Goal: Task Accomplishment & Management: Manage account settings

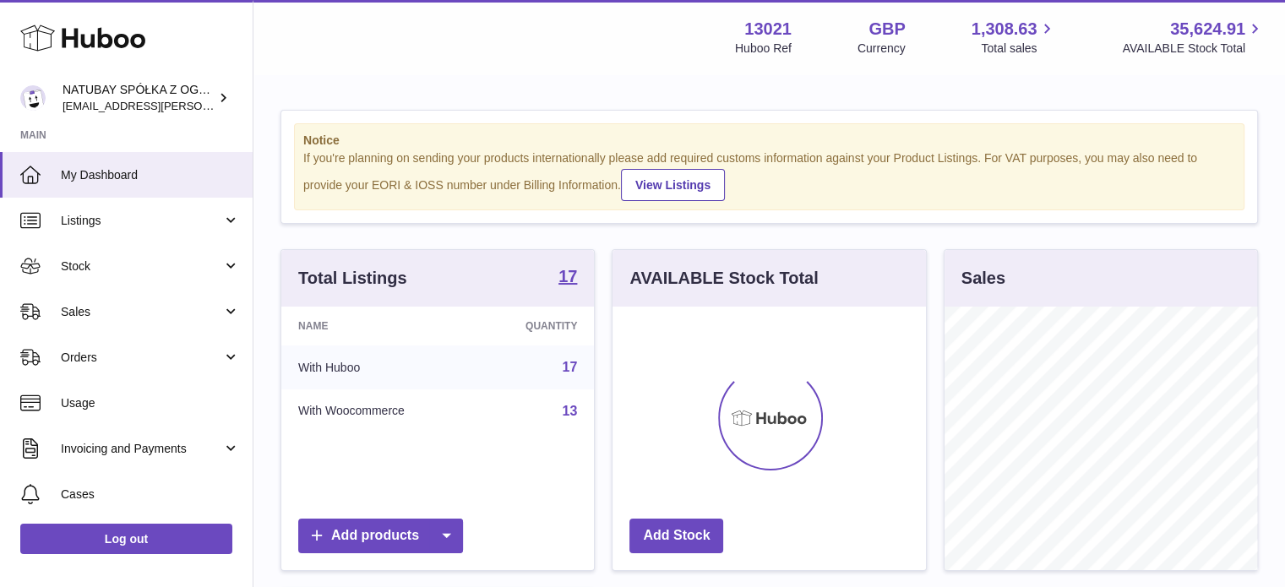
scroll to position [264, 313]
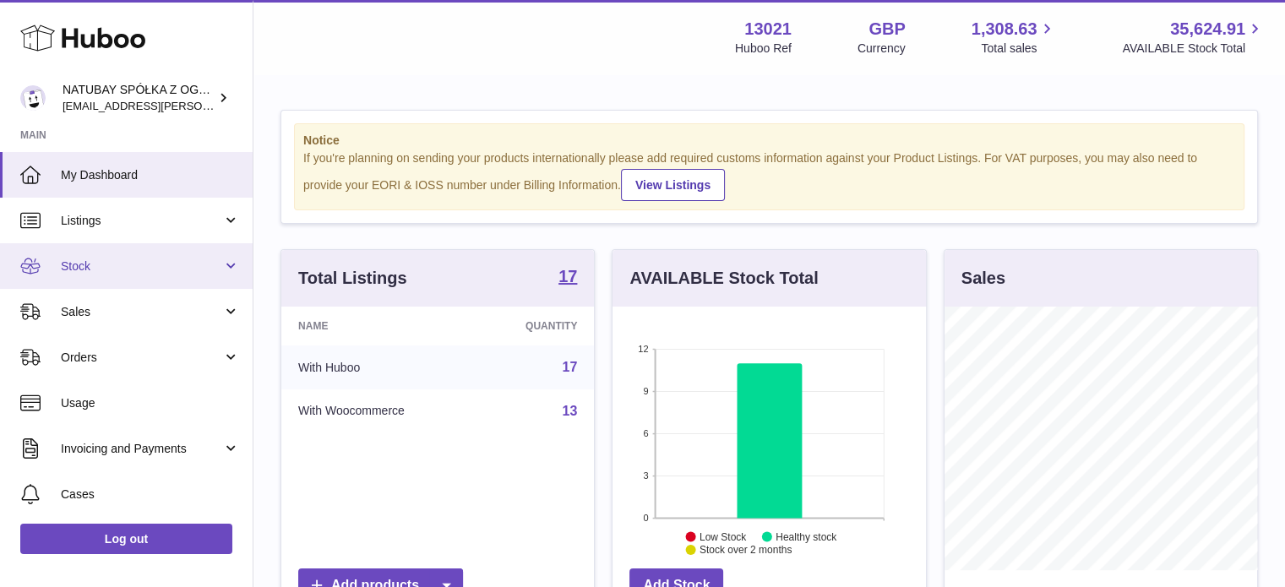
click at [126, 271] on span "Stock" at bounding box center [141, 267] width 161 height 16
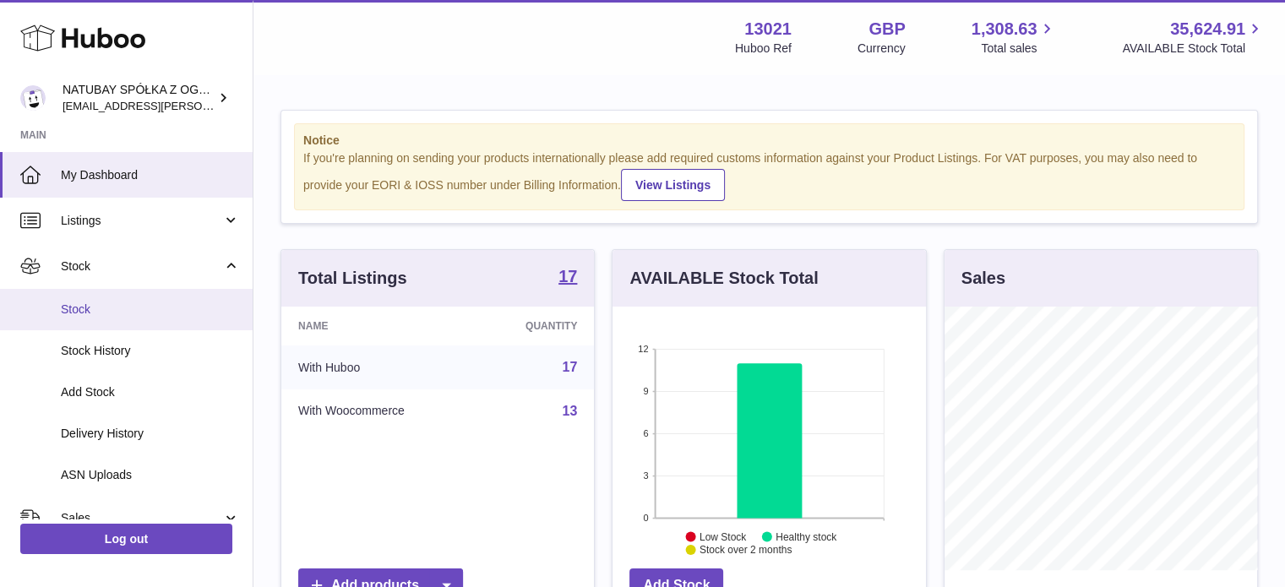
click at [122, 302] on span "Stock" at bounding box center [150, 310] width 179 height 16
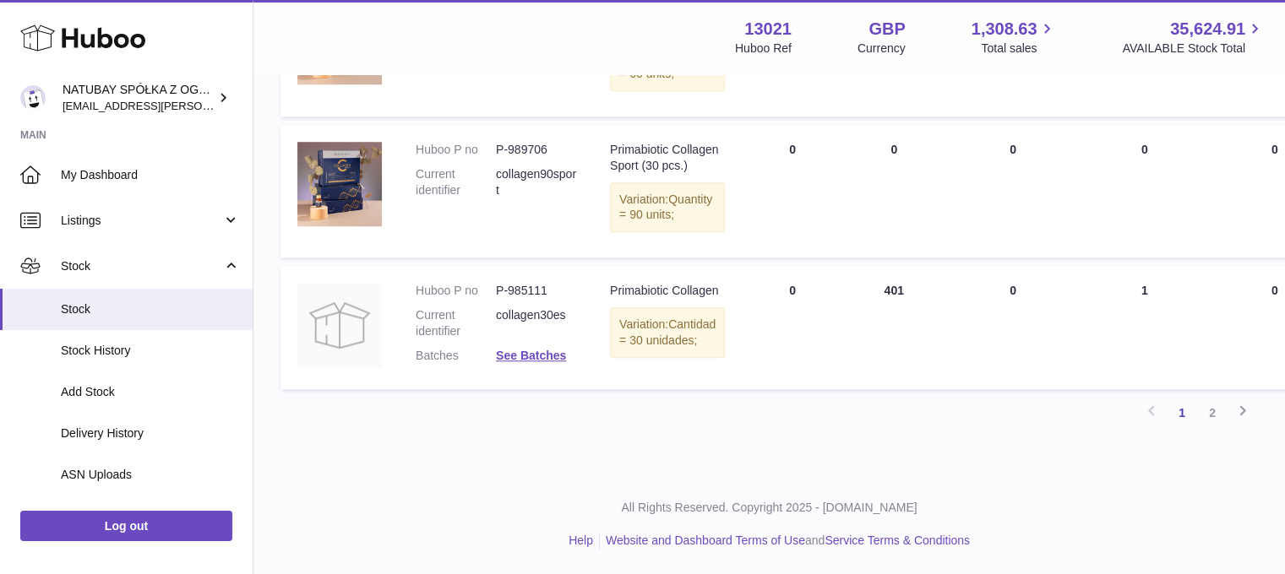
scroll to position [1507, 0]
click at [1211, 417] on link "2" at bounding box center [1212, 413] width 30 height 30
